Goal: Find specific page/section: Find specific page/section

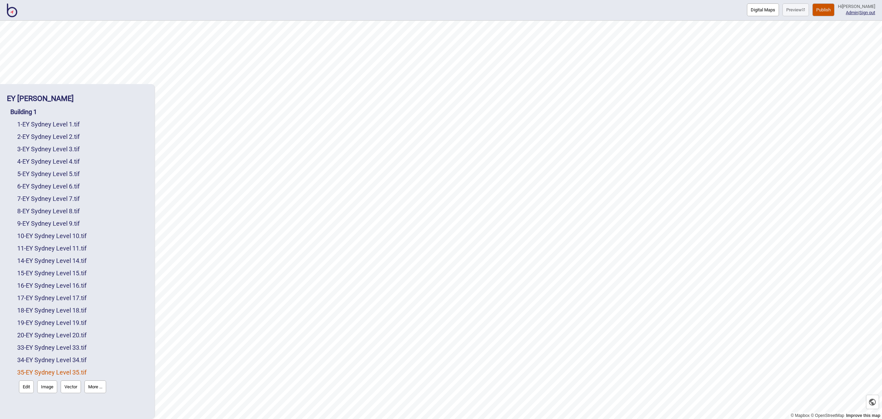
click at [10, 7] on img at bounding box center [12, 10] width 10 height 14
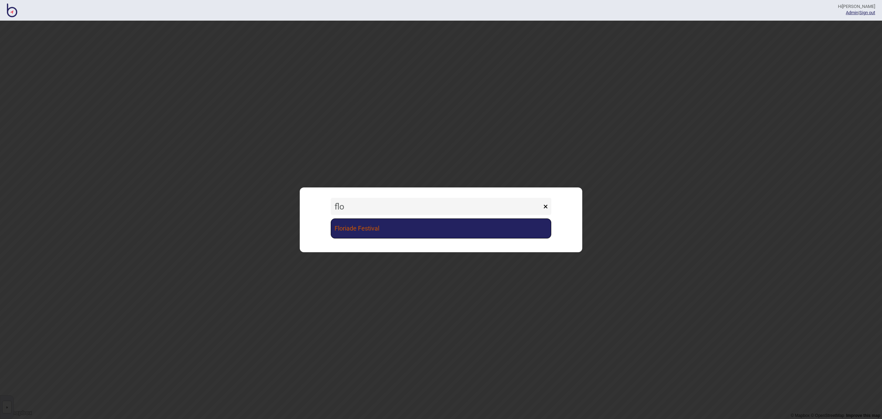
type input "flo"
click at [412, 226] on link "Floriade Festival" at bounding box center [441, 228] width 221 height 20
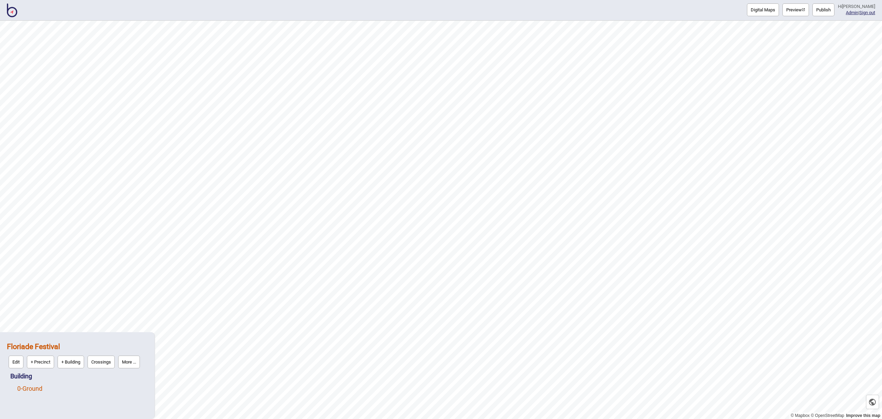
click at [33, 387] on link "0 - Ground" at bounding box center [29, 388] width 25 height 7
click at [29, 389] on button "Edit" at bounding box center [26, 386] width 15 height 13
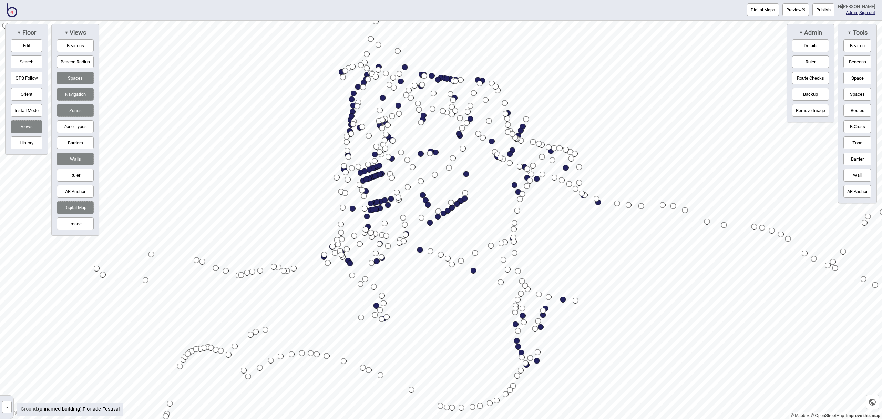
click at [23, 46] on button "Edit" at bounding box center [27, 45] width 32 height 13
click at [32, 50] on button "Edit" at bounding box center [27, 45] width 32 height 13
click at [32, 62] on button "Search" at bounding box center [27, 61] width 32 height 13
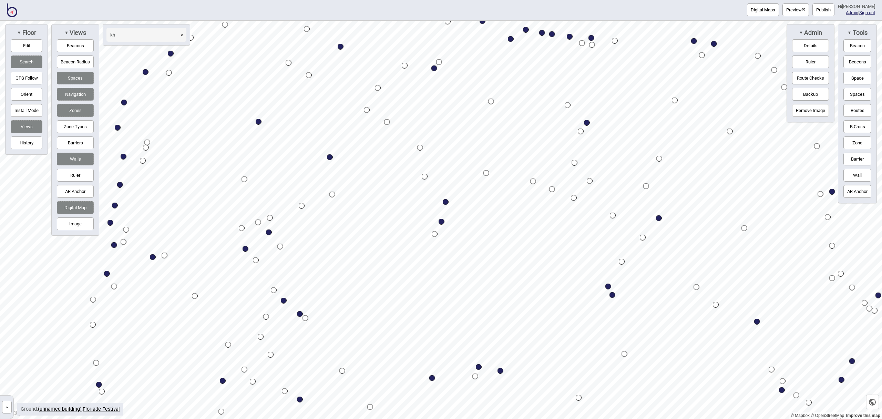
type input "kh"
